Goal: Information Seeking & Learning: Learn about a topic

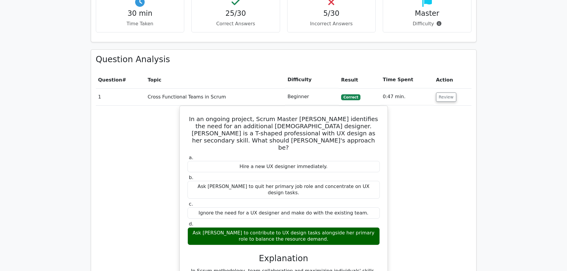
scroll to position [536, 0]
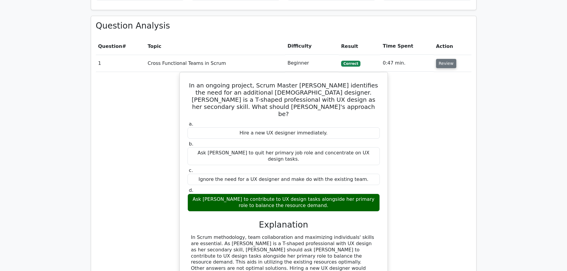
click at [280, 62] on button "Review" at bounding box center [446, 63] width 20 height 9
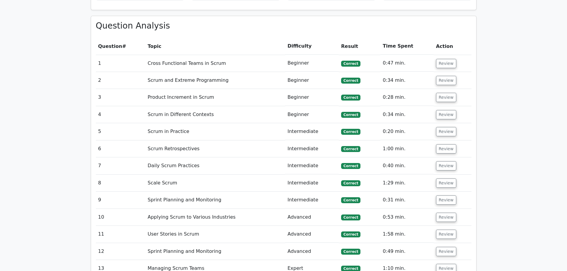
scroll to position [773, 0]
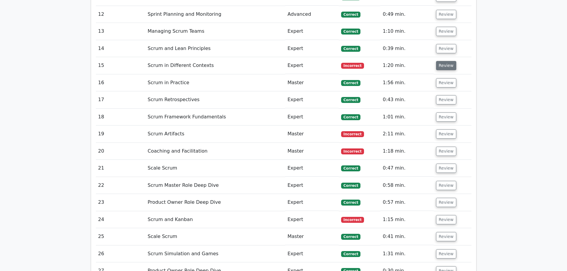
click at [280, 67] on button "Review" at bounding box center [446, 65] width 20 height 9
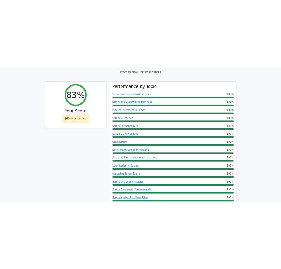
scroll to position [78, 0]
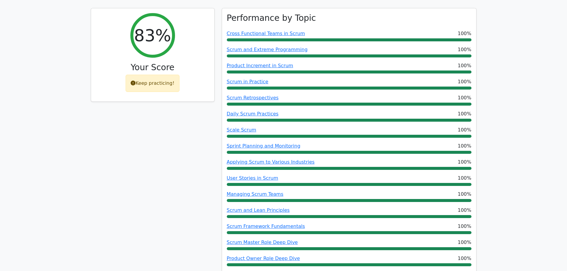
drag, startPoint x: 504, startPoint y: 91, endPoint x: 508, endPoint y: 68, distance: 24.1
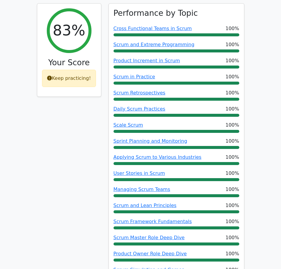
scroll to position [314, 0]
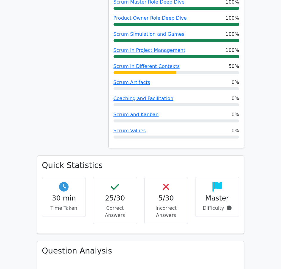
drag, startPoint x: 270, startPoint y: 112, endPoint x: 274, endPoint y: 104, distance: 9.0
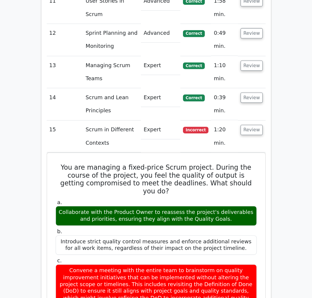
scroll to position [902, 0]
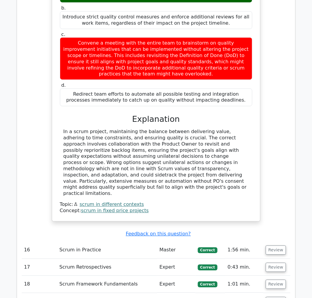
drag, startPoint x: 284, startPoint y: 1, endPoint x: 12, endPoint y: 151, distance: 310.4
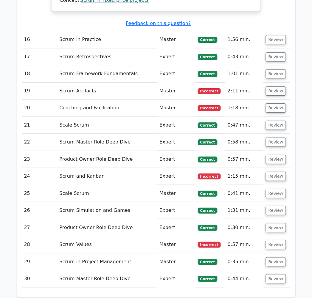
scroll to position [1111, 0]
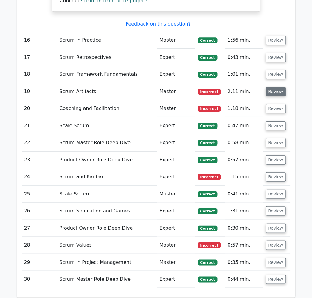
click at [275, 87] on button "Review" at bounding box center [275, 91] width 20 height 9
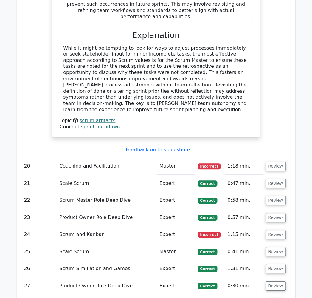
scroll to position [1445, 0]
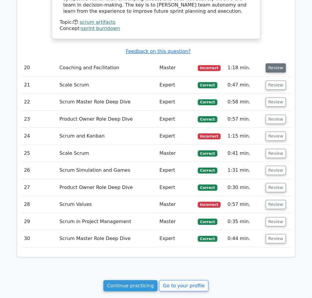
click at [275, 63] on button "Review" at bounding box center [275, 67] width 20 height 9
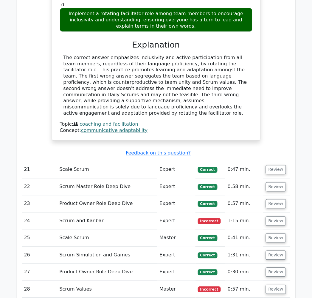
scroll to position [1702, 0]
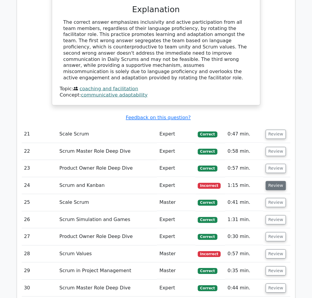
click at [267, 181] on button "Review" at bounding box center [275, 185] width 20 height 9
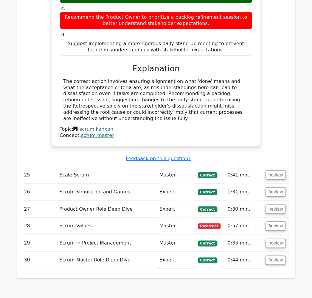
scroll to position [2034, 0]
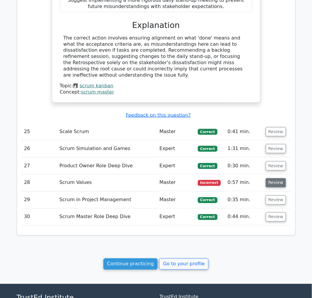
click at [275, 179] on button "Review" at bounding box center [275, 183] width 20 height 9
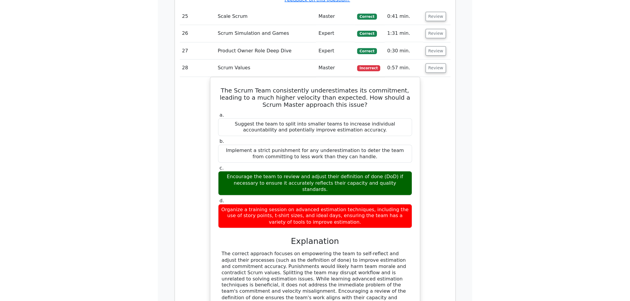
scroll to position [2146, 0]
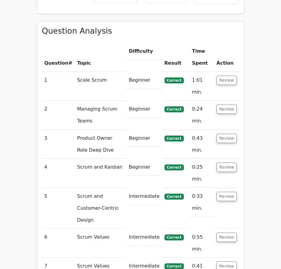
scroll to position [235, 0]
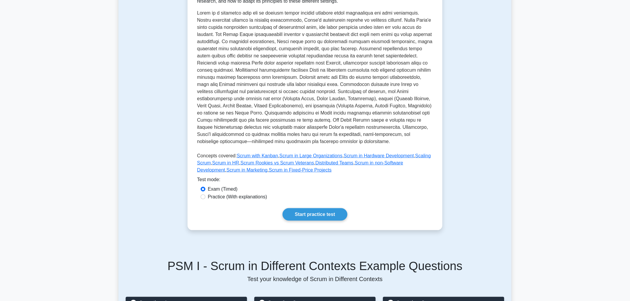
scroll to position [146, 0]
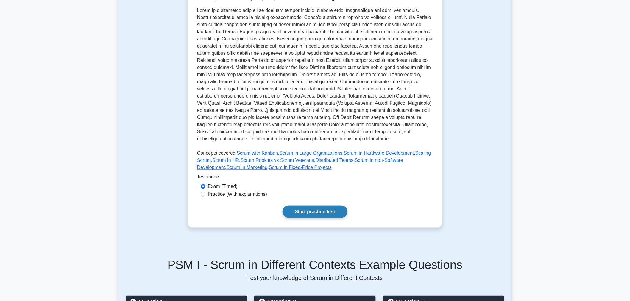
click at [344, 209] on link "Start practice test" at bounding box center [314, 212] width 65 height 12
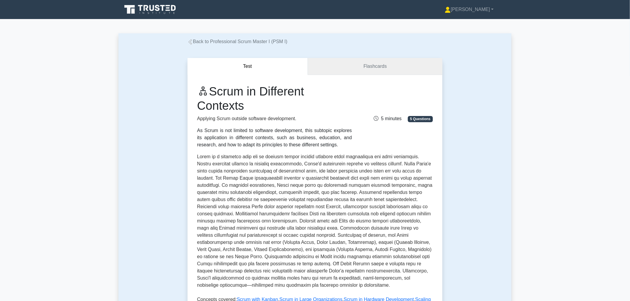
click at [355, 68] on link "Flashcards" at bounding box center [375, 66] width 134 height 17
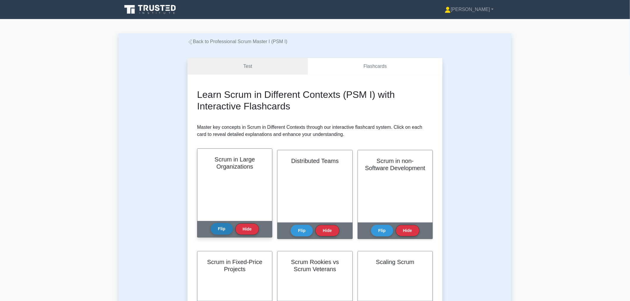
click at [216, 228] on button "Flip" at bounding box center [221, 229] width 22 height 12
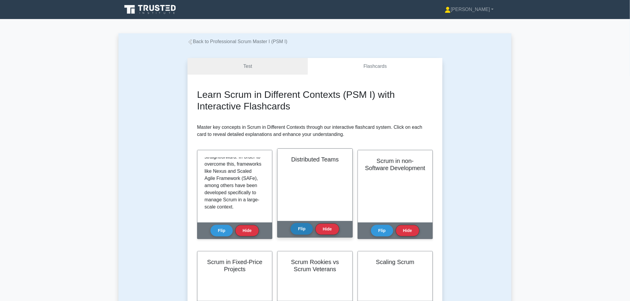
click at [304, 228] on button "Flip" at bounding box center [301, 229] width 22 height 12
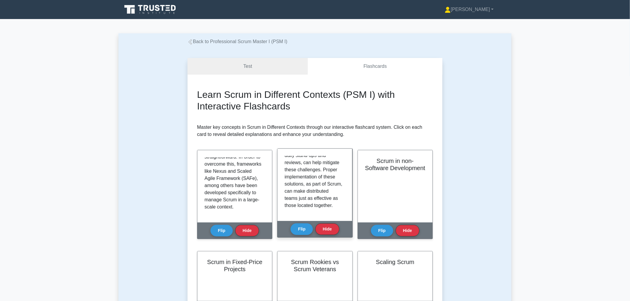
scroll to position [132, 0]
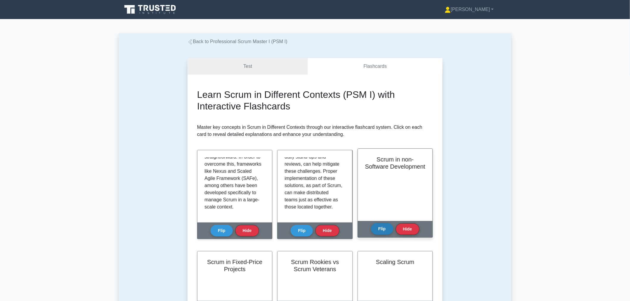
click at [373, 226] on button "Flip" at bounding box center [382, 229] width 22 height 12
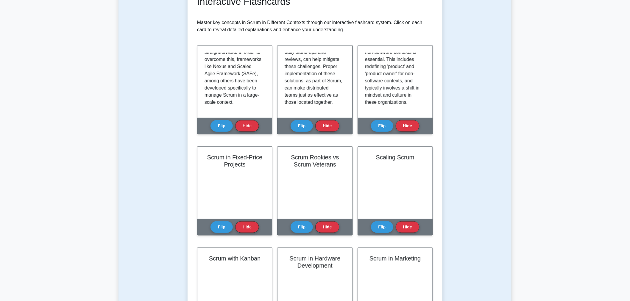
scroll to position [112, 0]
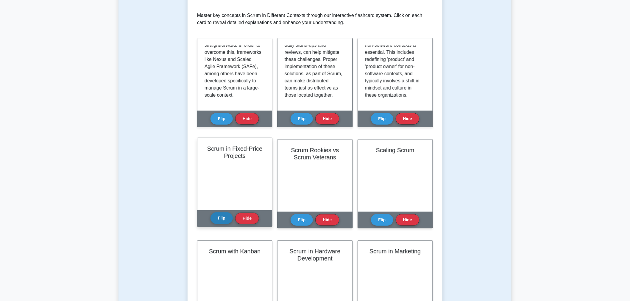
click at [213, 224] on div "Flip Hide" at bounding box center [234, 218] width 48 height 16
click at [218, 218] on button "Flip" at bounding box center [221, 218] width 22 height 12
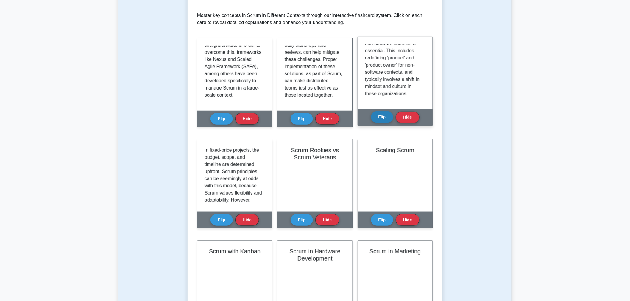
click at [371, 117] on button "Flip" at bounding box center [382, 117] width 22 height 12
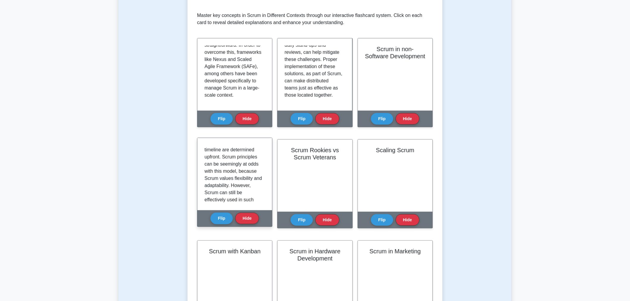
scroll to position [0, 0]
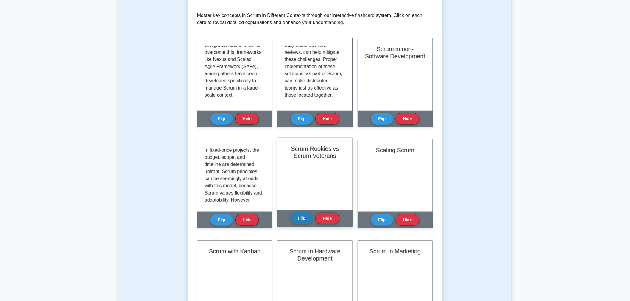
click at [302, 218] on button "Flip" at bounding box center [301, 218] width 22 height 12
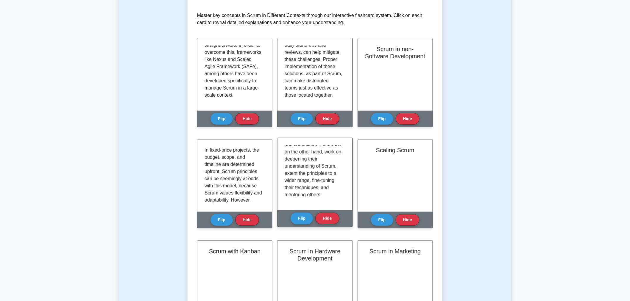
scroll to position [104, 0]
click at [391, 220] on button "Flip" at bounding box center [382, 218] width 22 height 12
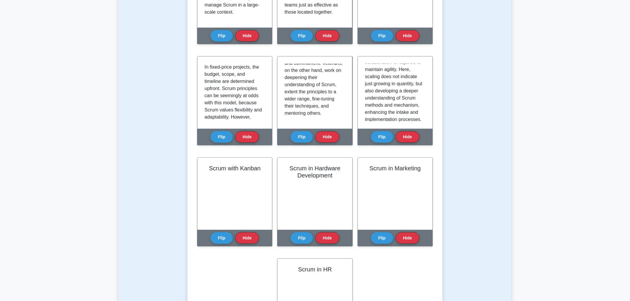
scroll to position [161, 0]
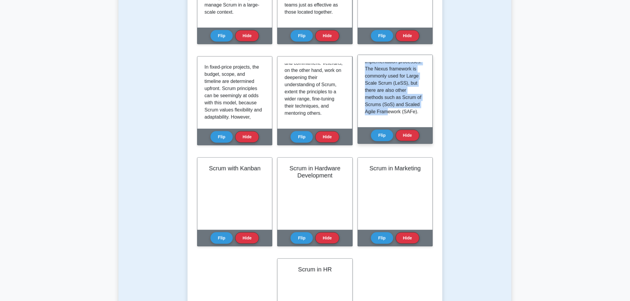
drag, startPoint x: 365, startPoint y: 66, endPoint x: 409, endPoint y: 118, distance: 68.0
click at [409, 118] on div "Scaling Scrum refers to the transformation of Scrum principles and values from …" at bounding box center [395, 91] width 60 height 58
copy p "Scaling Scrum refers to the transformation of Scrum principles and values from …"
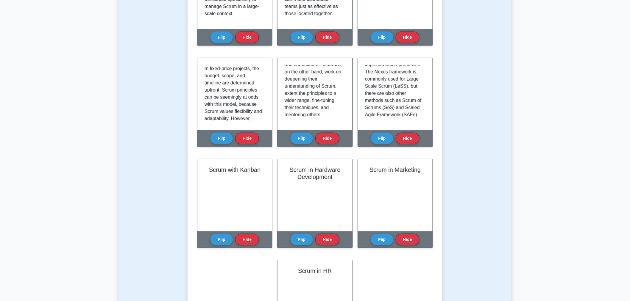
click at [484, 183] on div "Test Flashcards Learn Scrum in Different Contexts (PSM I) with Interactive Flas…" at bounding box center [314, 117] width 393 height 535
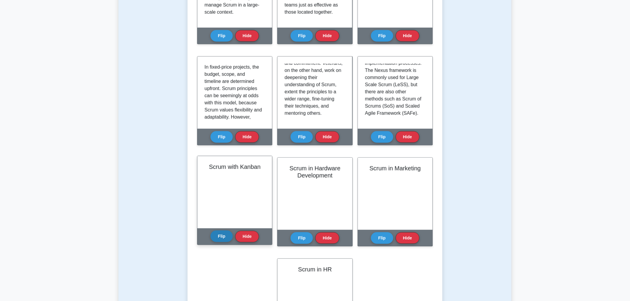
click at [222, 235] on button "Flip" at bounding box center [221, 237] width 22 height 12
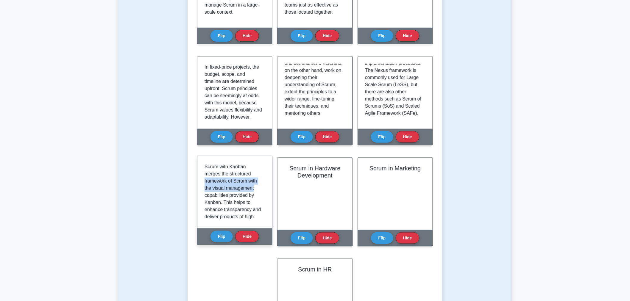
drag, startPoint x: 262, startPoint y: 173, endPoint x: 262, endPoint y: 185, distance: 11.9
click at [262, 185] on div "Scrum with Kanban merges the structured framework of Scrum with the visual mana…" at bounding box center [234, 192] width 60 height 58
click at [254, 212] on p "Scrum with Kanban merges the structured framework of Scrum with the visual mana…" at bounding box center [233, 252] width 58 height 179
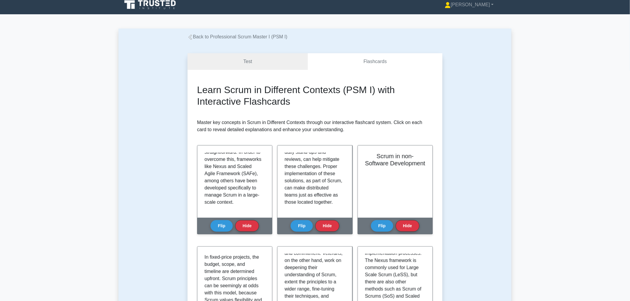
scroll to position [0, 0]
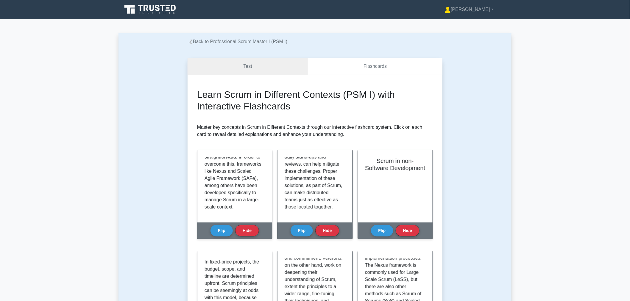
click at [240, 64] on link "Test" at bounding box center [247, 66] width 120 height 17
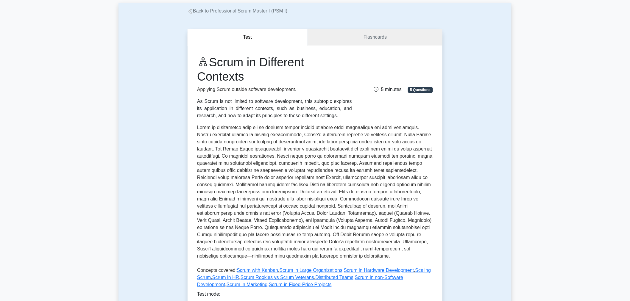
scroll to position [294, 0]
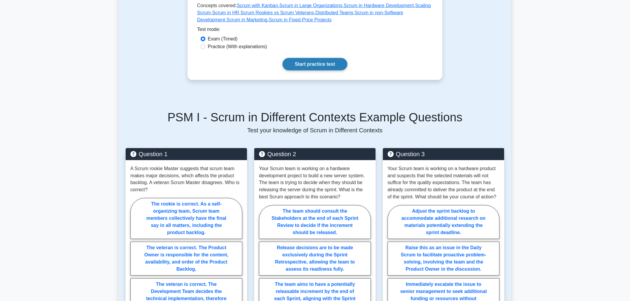
click at [315, 70] on link "Start practice test" at bounding box center [314, 64] width 65 height 12
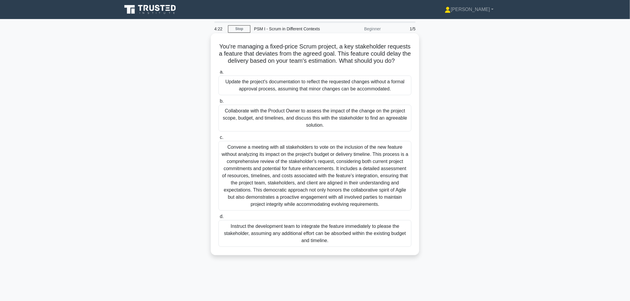
click at [295, 121] on div "Collaborate with the Product Owner to assess the impact of the change on the pr…" at bounding box center [314, 118] width 193 height 27
click at [218, 103] on input "b. Collaborate with the Product Owner to assess the impact of the change on the…" at bounding box center [218, 101] width 0 height 4
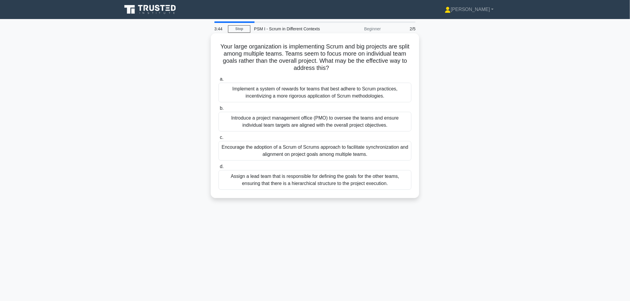
click at [288, 144] on div "Encourage the adoption of a Scrum of Scrums approach to facilitate synchronizat…" at bounding box center [314, 151] width 193 height 20
click at [218, 140] on input "c. Encourage the adoption of a Scrum of Scrums approach to facilitate synchroni…" at bounding box center [218, 138] width 0 height 4
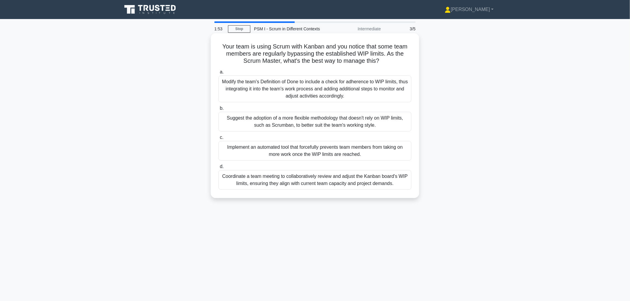
click at [289, 181] on div "Coordinate a team meeting to collaboratively review and adjust the Kanban board…" at bounding box center [314, 180] width 193 height 20
click at [218, 169] on input "d. Coordinate a team meeting to collaboratively review and adjust the Kanban bo…" at bounding box center [218, 167] width 0 height 4
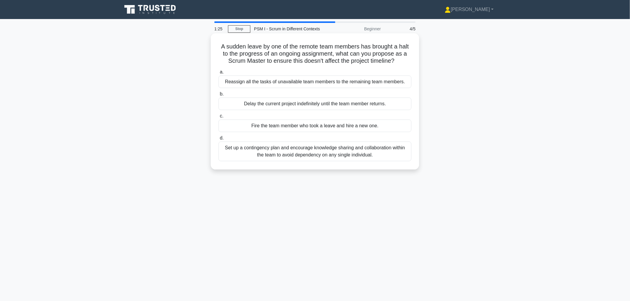
click at [301, 84] on div "Reassign all the tasks of unavailable team members to the remaining team member…" at bounding box center [314, 82] width 193 height 12
click at [218, 74] on input "a. Reassign all the tasks of unavailable team members to the remaining team mem…" at bounding box center [218, 72] width 0 height 4
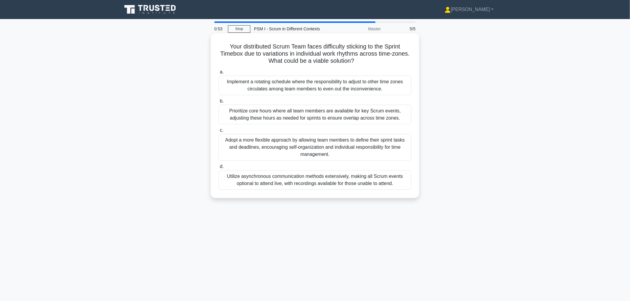
click at [298, 116] on div "Prioritize core hours where all team members are available for key Scrum events…" at bounding box center [314, 115] width 193 height 20
click at [218, 103] on input "b. Prioritize core hours where all team members are available for key Scrum eve…" at bounding box center [218, 101] width 0 height 4
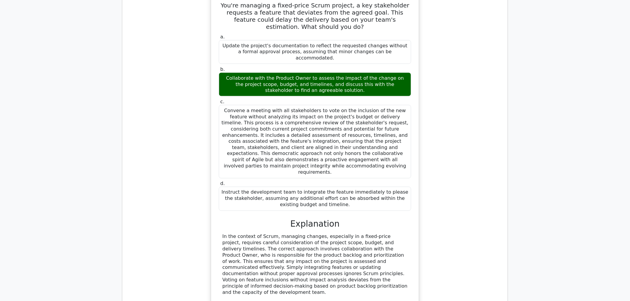
scroll to position [527, 0]
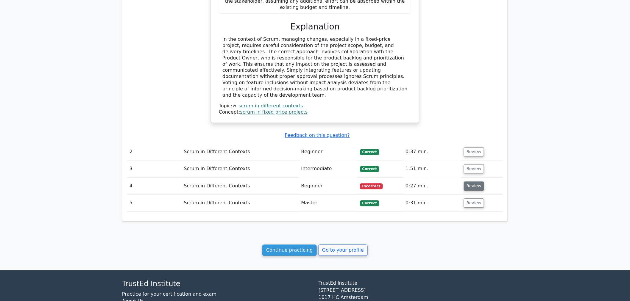
click at [469, 181] on button "Review" at bounding box center [474, 185] width 20 height 9
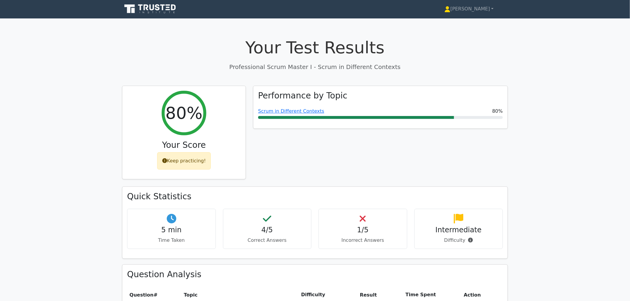
scroll to position [0, 0]
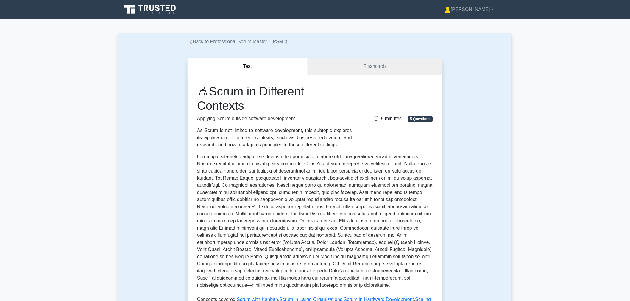
click at [350, 71] on link "Flashcards" at bounding box center [375, 66] width 134 height 17
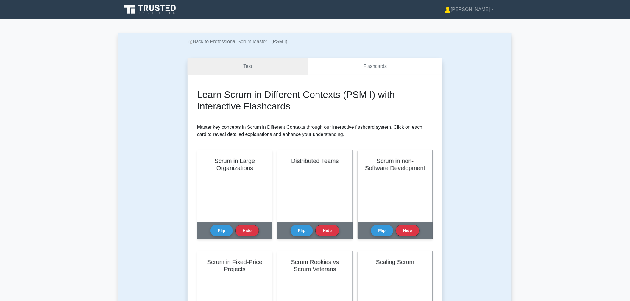
click at [232, 62] on link "Test" at bounding box center [247, 66] width 120 height 17
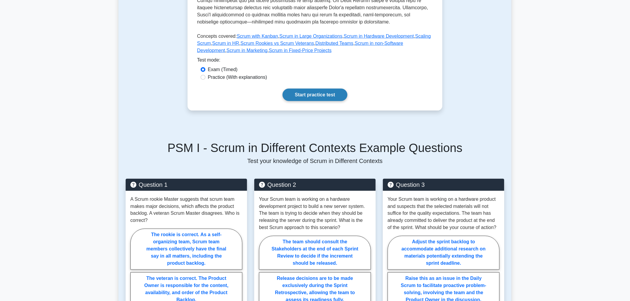
click at [303, 92] on link "Start practice test" at bounding box center [314, 95] width 65 height 12
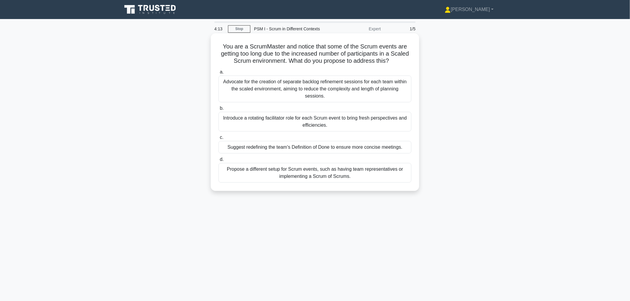
click at [261, 174] on div "Propose a different setup for Scrum events, such as having team representatives…" at bounding box center [314, 173] width 193 height 20
click at [218, 162] on input "d. Propose a different setup for Scrum events, such as having team representati…" at bounding box center [218, 160] width 0 height 4
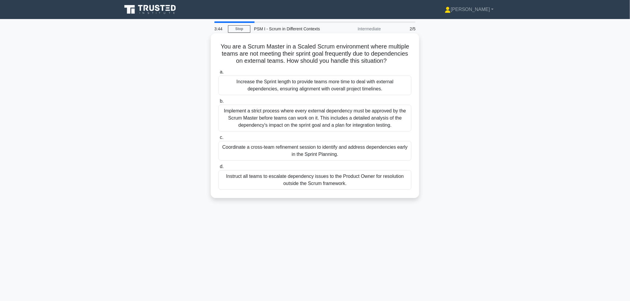
click at [247, 148] on div "Coordinate a cross-team refinement session to identify and address dependencies…" at bounding box center [314, 151] width 193 height 20
click at [218, 140] on input "c. Coordinate a cross-team refinement session to identify and address dependenc…" at bounding box center [218, 138] width 0 height 4
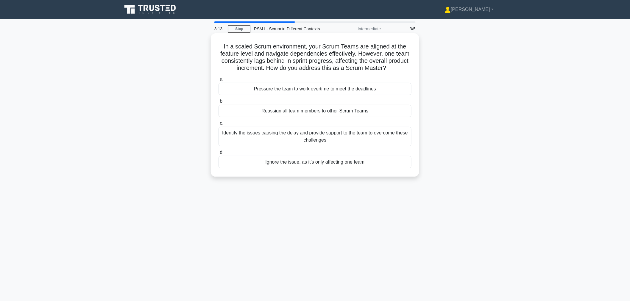
click at [253, 145] on div "Identify the issues causing the delay and provide support to the team to overco…" at bounding box center [314, 137] width 193 height 20
click at [218, 125] on input "c. Identify the issues causing the delay and provide support to the team to ove…" at bounding box center [218, 123] width 0 height 4
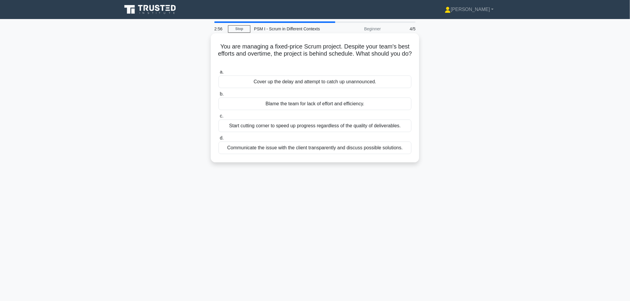
click at [256, 154] on div "Communicate the issue with the client transparently and discuss possible soluti…" at bounding box center [314, 148] width 193 height 12
click at [218, 140] on input "d. Communicate the issue with the client transparently and discuss possible sol…" at bounding box center [218, 138] width 0 height 4
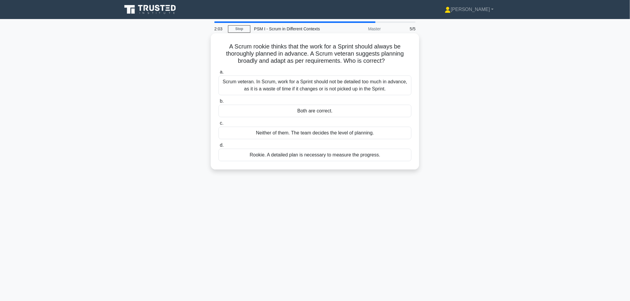
click at [272, 135] on div "Neither of them. The team decides the level of planning." at bounding box center [314, 133] width 193 height 12
click at [218, 125] on input "c. Neither of them. The team decides the level of planning." at bounding box center [218, 123] width 0 height 4
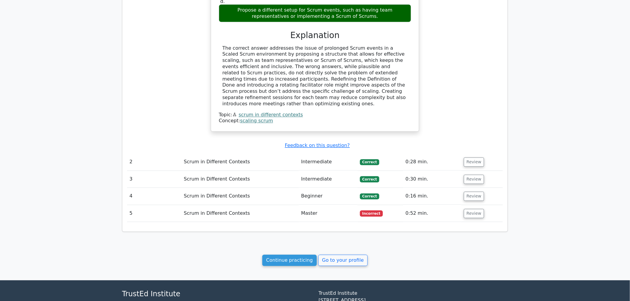
scroll to position [484, 0]
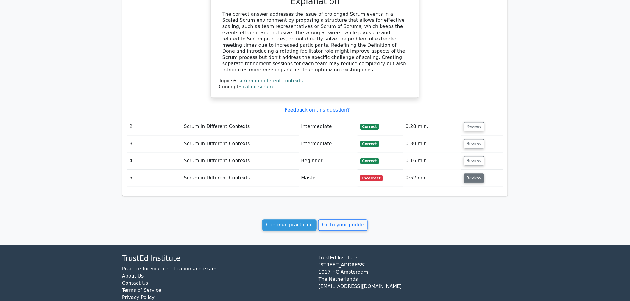
click at [465, 173] on button "Review" at bounding box center [474, 177] width 20 height 9
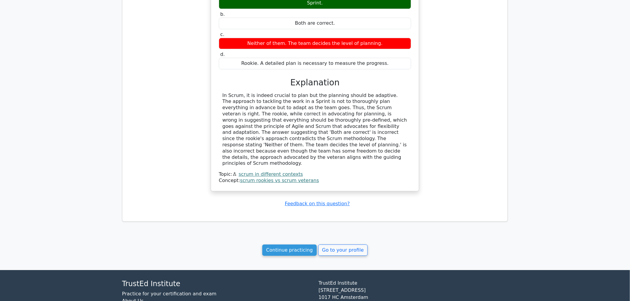
scroll to position [0, 0]
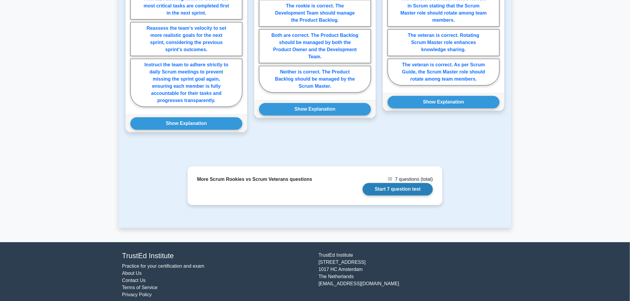
scroll to position [254, 0]
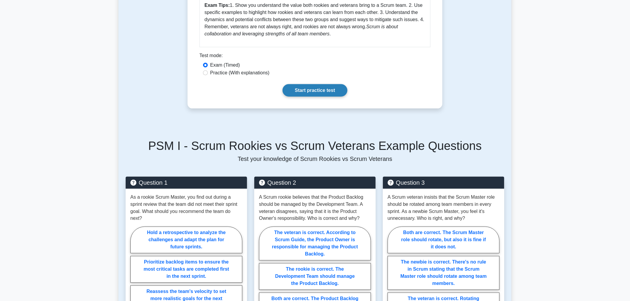
click at [298, 90] on link "Start practice test" at bounding box center [314, 90] width 65 height 12
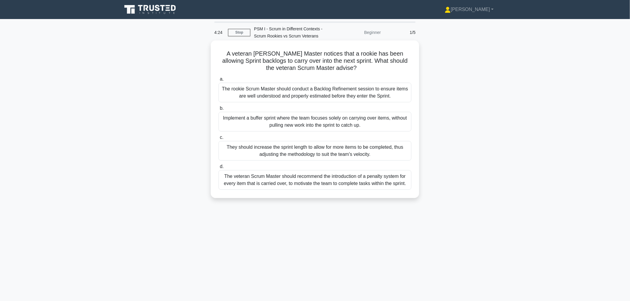
click at [281, 93] on div "The rookie Scrum Master should conduct a Backlog Refinement session to ensure i…" at bounding box center [314, 93] width 193 height 20
click at [218, 81] on input "a. The rookie Scrum Master should conduct a Backlog Refinement session to ensur…" at bounding box center [218, 79] width 0 height 4
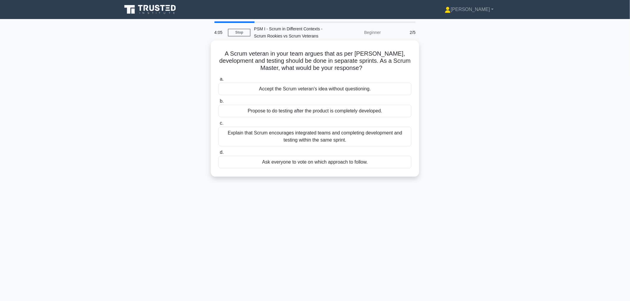
click at [273, 136] on div "Explain that Scrum encourages integrated teams and completing development and t…" at bounding box center [314, 137] width 193 height 20
click at [218, 125] on input "c. Explain that Scrum encourages integrated teams and completing development an…" at bounding box center [218, 123] width 0 height 4
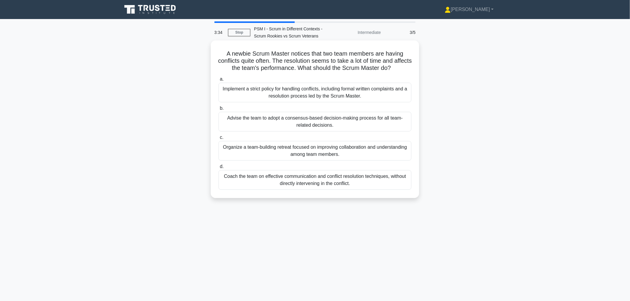
click at [273, 185] on div "Coach the team on effective communication and conflict resolution techniques, w…" at bounding box center [314, 180] width 193 height 20
click at [218, 169] on input "d. Coach the team on effective communication and conflict resolution techniques…" at bounding box center [218, 167] width 0 height 4
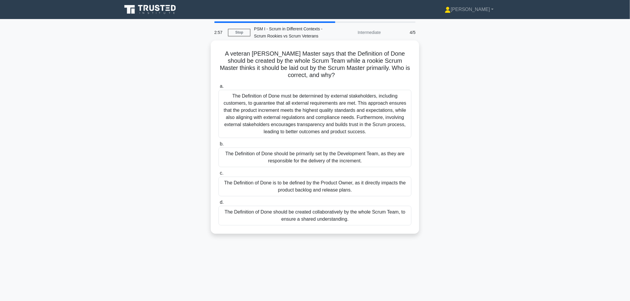
click at [259, 218] on div "The Definition of Done should be created collaboratively by the whole Scrum Tea…" at bounding box center [314, 216] width 193 height 20
click at [218, 204] on input "d. The Definition of Done should be created collaboratively by the whole Scrum …" at bounding box center [218, 203] width 0 height 4
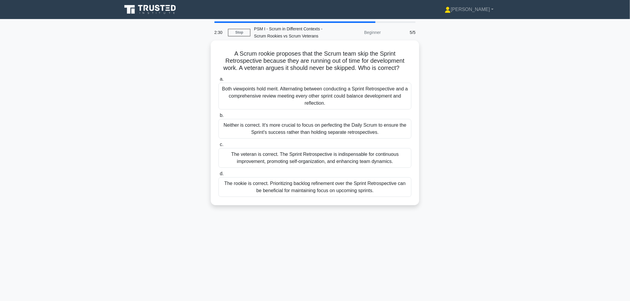
click at [286, 156] on div "The veteran is correct. The Sprint Retrospective is indispensable for continuou…" at bounding box center [314, 158] width 193 height 20
click at [218, 147] on input "c. The veteran is correct. The Sprint Retrospective is indispensable for contin…" at bounding box center [218, 145] width 0 height 4
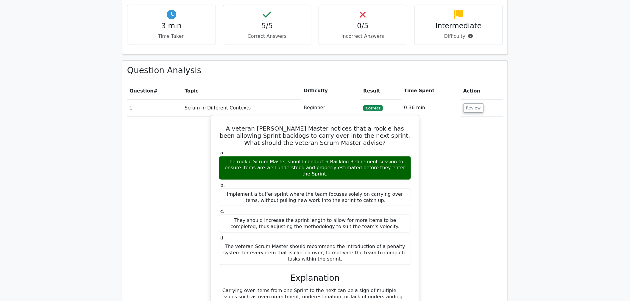
scroll to position [478, 0]
